Goal: Task Accomplishment & Management: Use online tool/utility

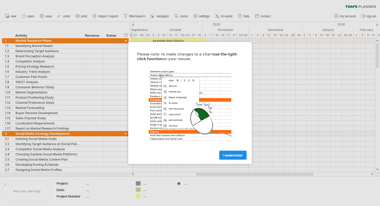
click at [231, 156] on span "I understand" at bounding box center [232, 156] width 19 height 4
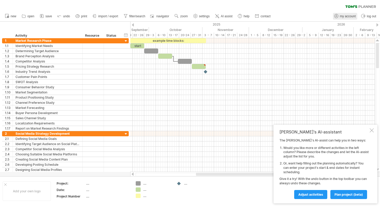
click at [351, 16] on span "my account" at bounding box center [348, 16] width 16 height 4
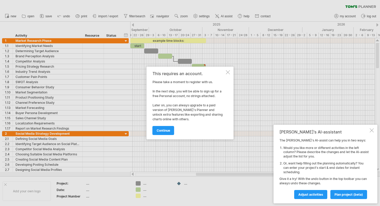
click at [225, 71] on div "This requires an account. Please take a moment to register with us. In the next…" at bounding box center [190, 103] width 87 height 73
click at [227, 74] on div at bounding box center [228, 72] width 4 height 4
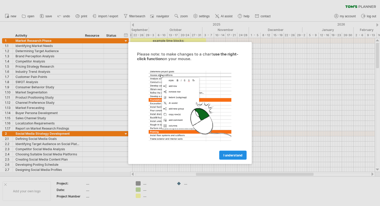
click at [234, 155] on span "I understand" at bounding box center [232, 156] width 19 height 4
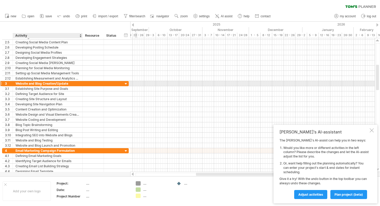
click at [61, 85] on div "Website and Blog Creation/Update" at bounding box center [48, 83] width 64 height 5
click at [5, 83] on div "3" at bounding box center [9, 83] width 8 height 5
click at [7, 85] on div "3" at bounding box center [9, 83] width 8 height 5
